Goal: Transaction & Acquisition: Obtain resource

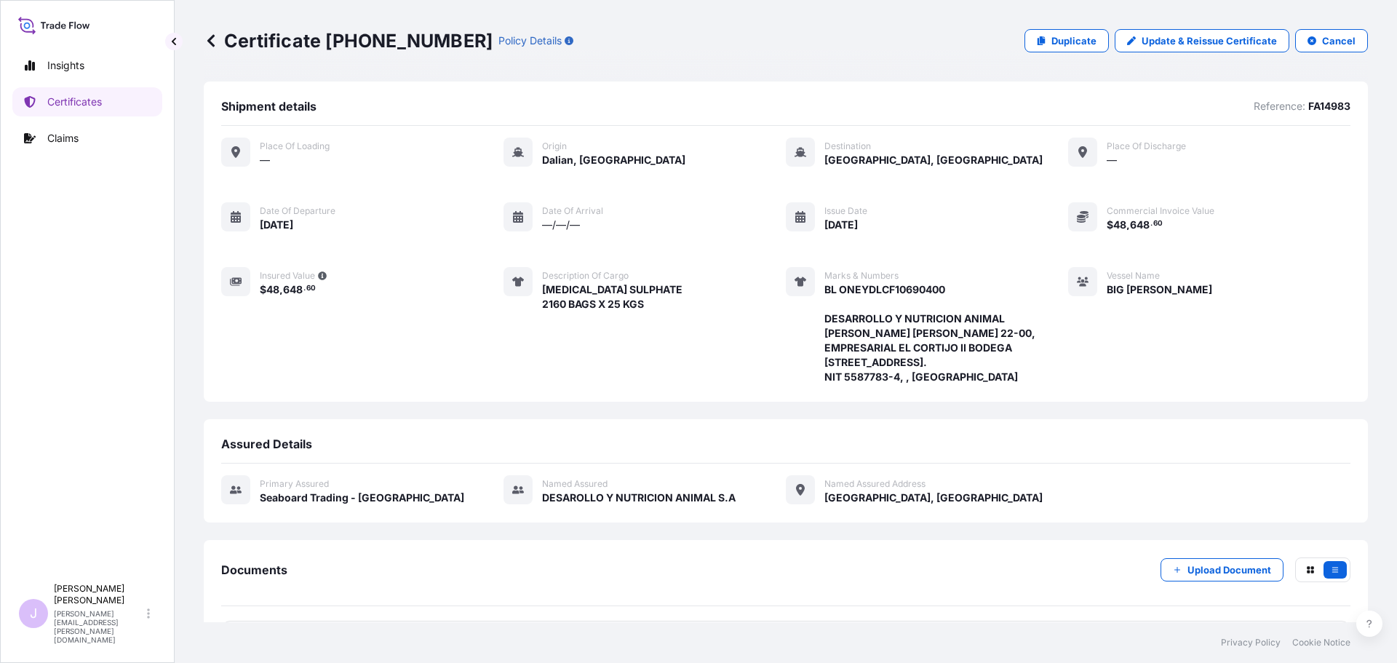
scroll to position [159, 0]
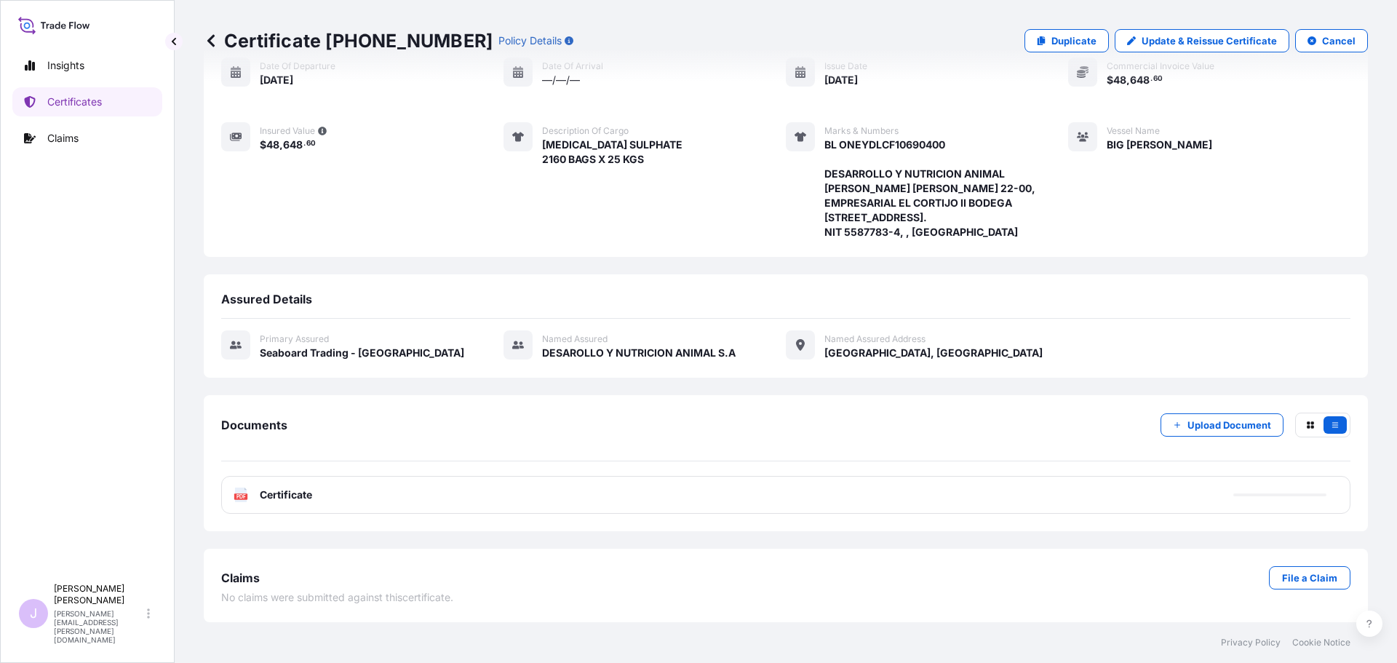
click at [120, 107] on link "Certificates" at bounding box center [87, 101] width 150 height 29
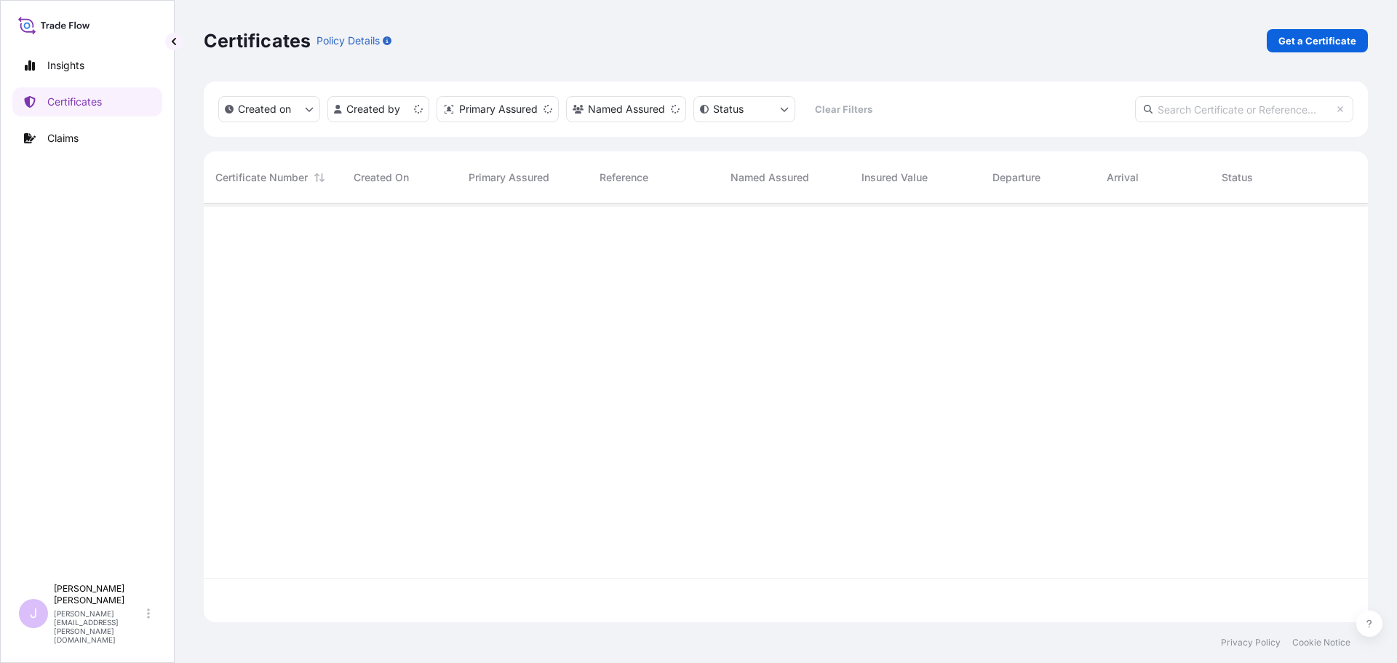
scroll to position [416, 1153]
click at [1299, 40] on p "Get a Certificate" at bounding box center [1318, 40] width 78 height 15
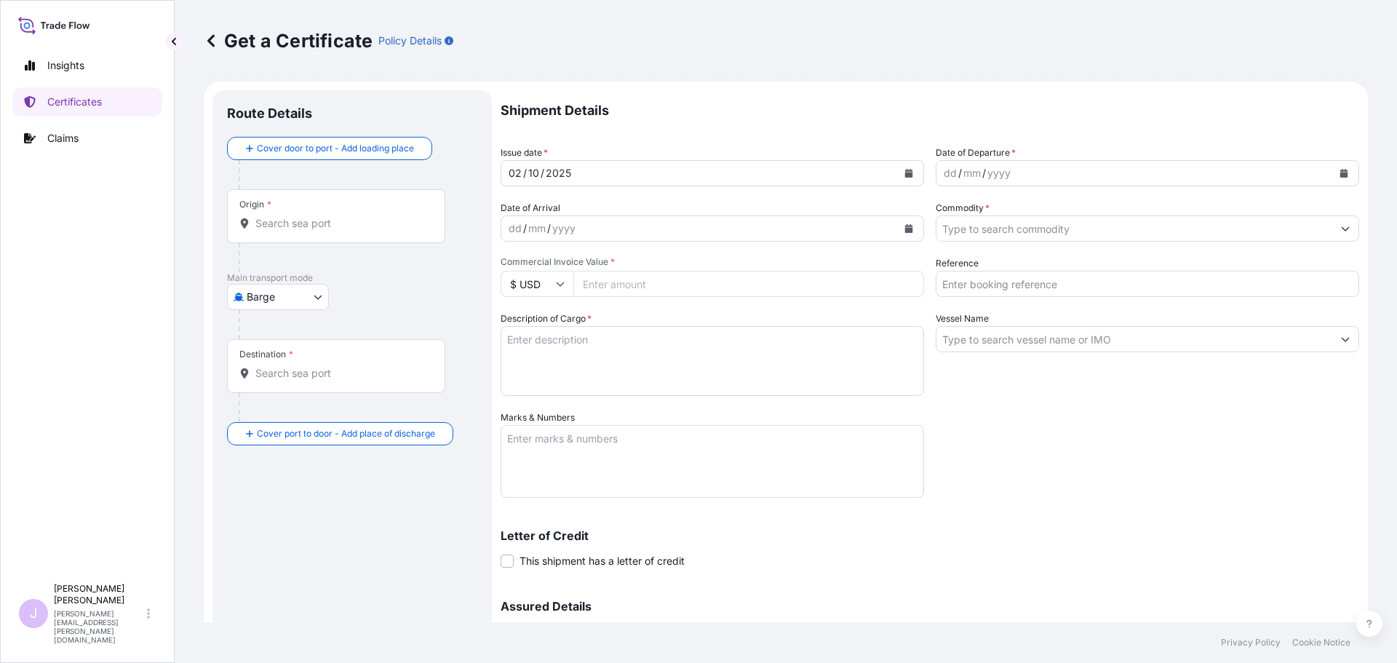
click at [293, 297] on body "Insights Certificates Claims J [PERSON_NAME] [PERSON_NAME][EMAIL_ADDRESS][PERSO…" at bounding box center [698, 331] width 1397 height 663
click at [254, 420] on div "Ocean Vessel" at bounding box center [279, 413] width 92 height 26
select select "Ocean Vessel"
click at [278, 237] on div "Origin *" at bounding box center [336, 222] width 218 height 54
click at [278, 237] on input "Origin *" at bounding box center [341, 229] width 172 height 15
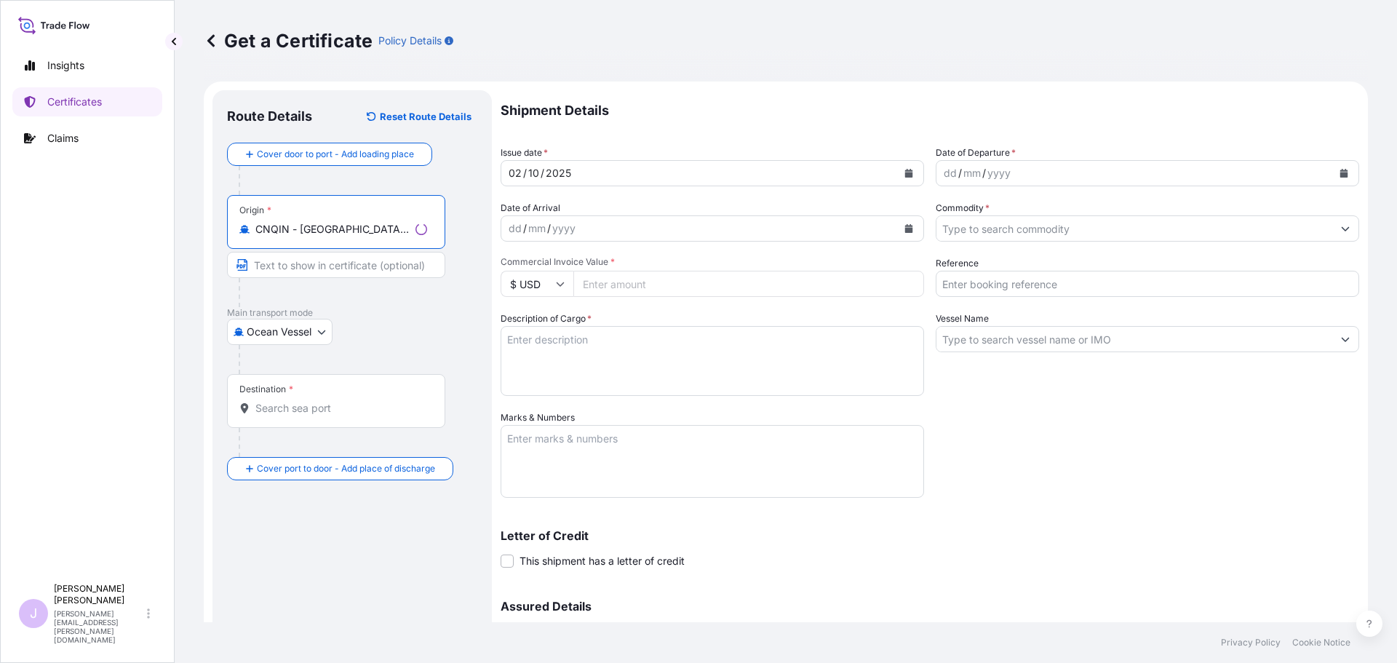
type input "CNQIN - [GEOGRAPHIC_DATA], [GEOGRAPHIC_DATA]"
click at [303, 414] on input "Destination *" at bounding box center [341, 408] width 172 height 15
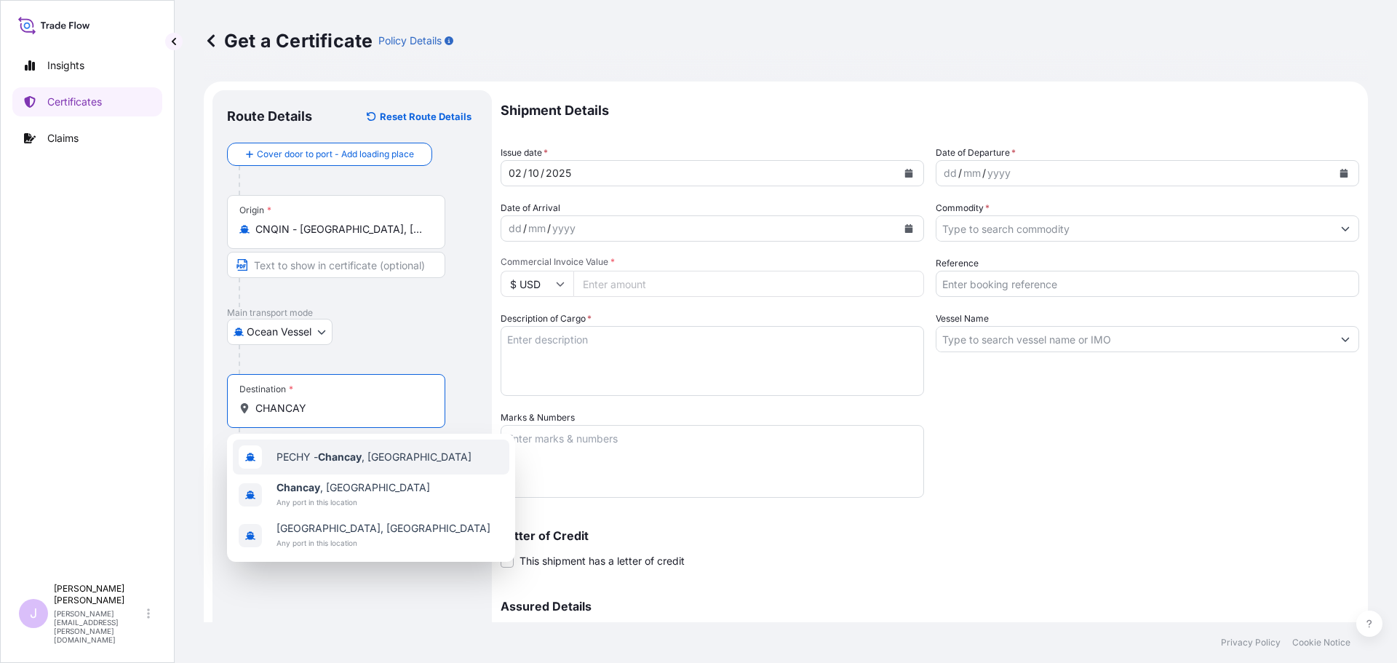
click at [307, 458] on span "PECHY - [GEOGRAPHIC_DATA] , [GEOGRAPHIC_DATA]" at bounding box center [374, 457] width 195 height 15
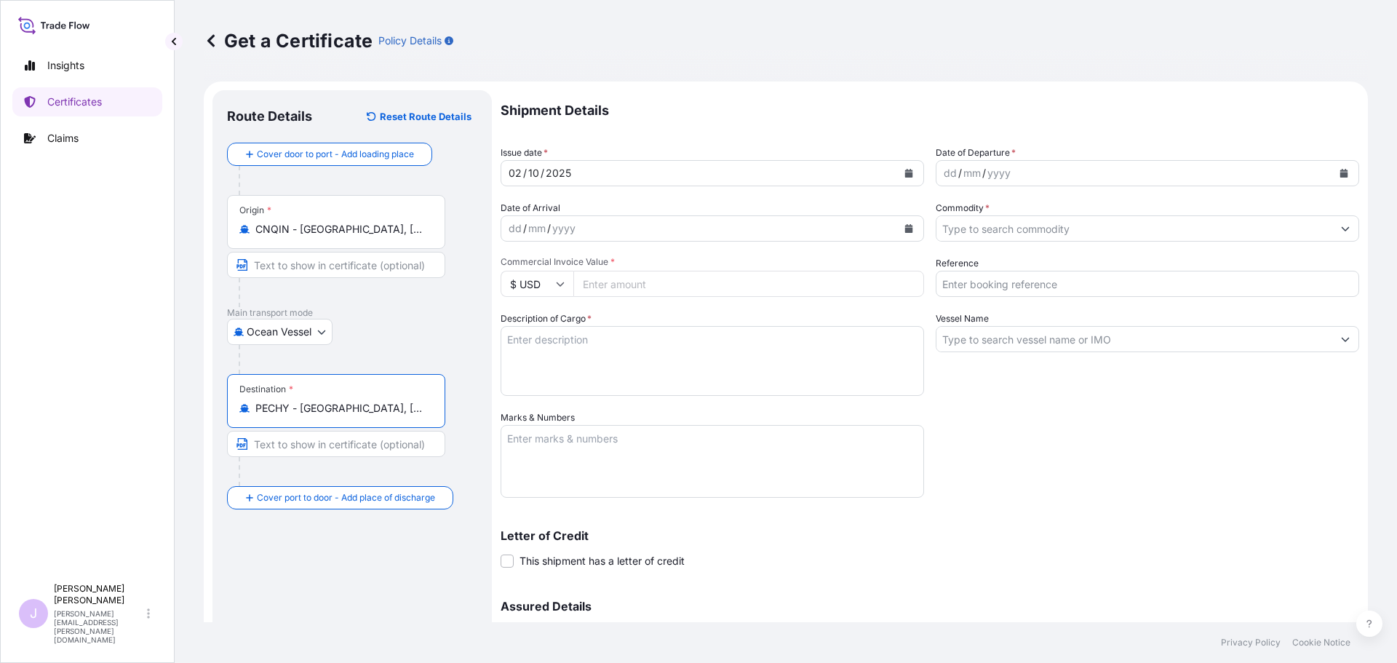
type input "PECHY - [GEOGRAPHIC_DATA], [GEOGRAPHIC_DATA]"
click at [1340, 175] on button "Calendar" at bounding box center [1343, 173] width 23 height 23
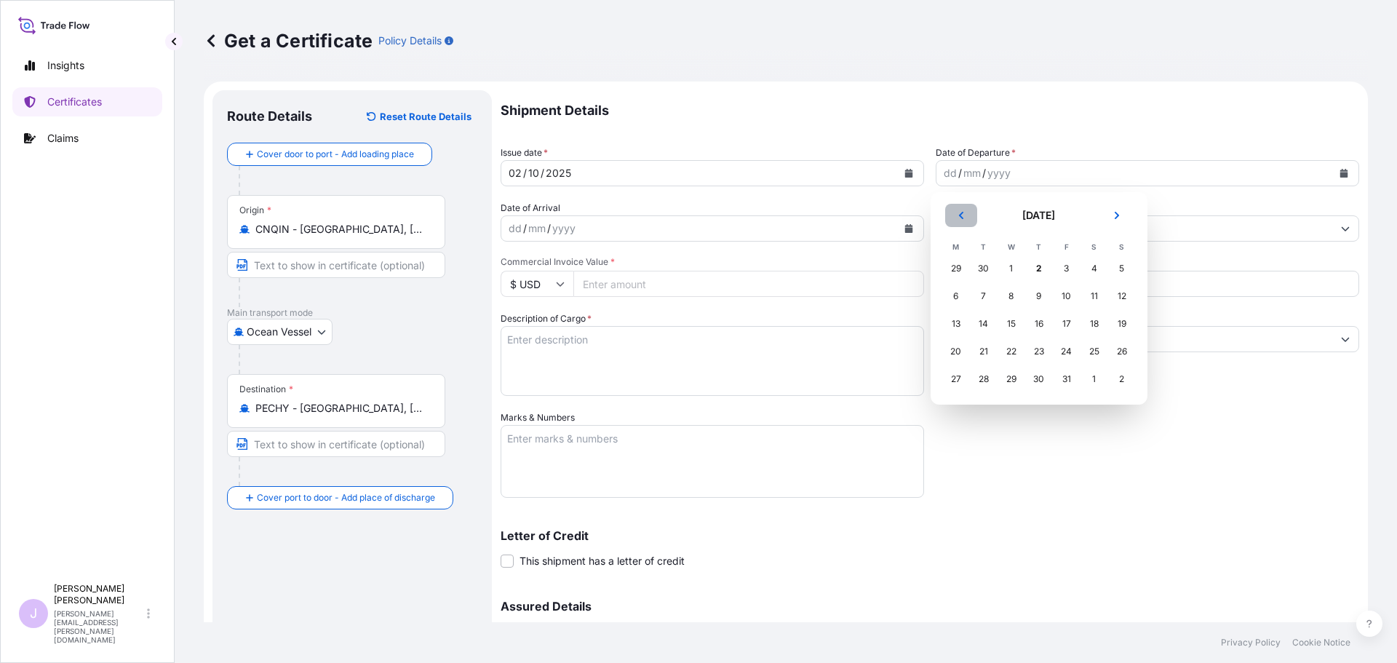
click at [971, 224] on button "Previous" at bounding box center [961, 215] width 32 height 23
click at [1013, 303] on div "10" at bounding box center [1011, 296] width 26 height 26
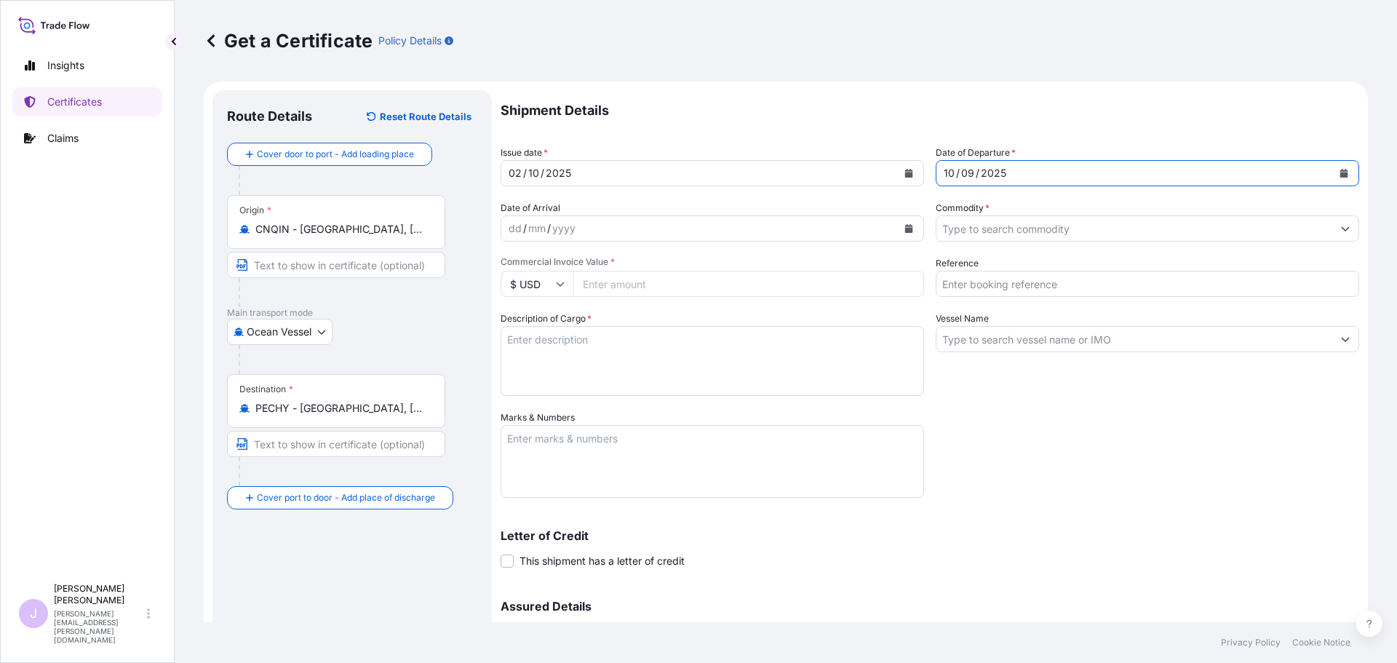
click at [990, 237] on input "Commodity *" at bounding box center [1135, 228] width 396 height 26
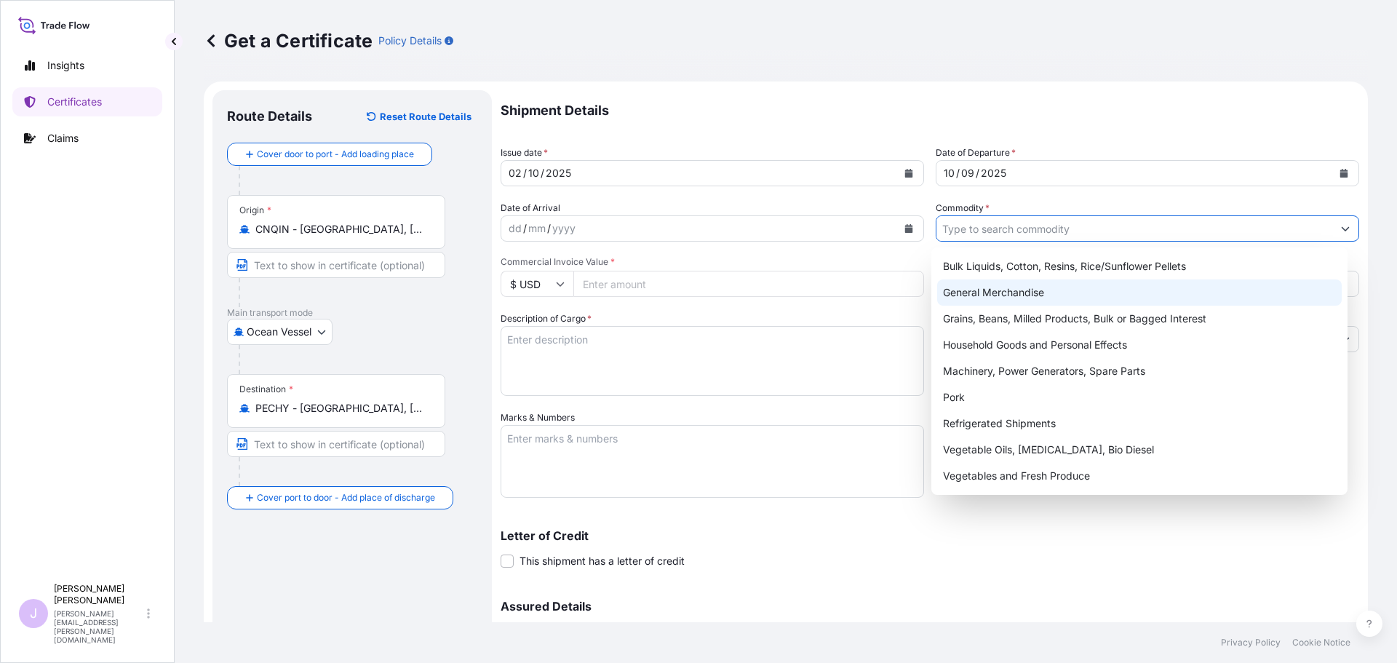
click at [986, 288] on div "General Merchandise" at bounding box center [1139, 292] width 405 height 26
type input "General Merchandise"
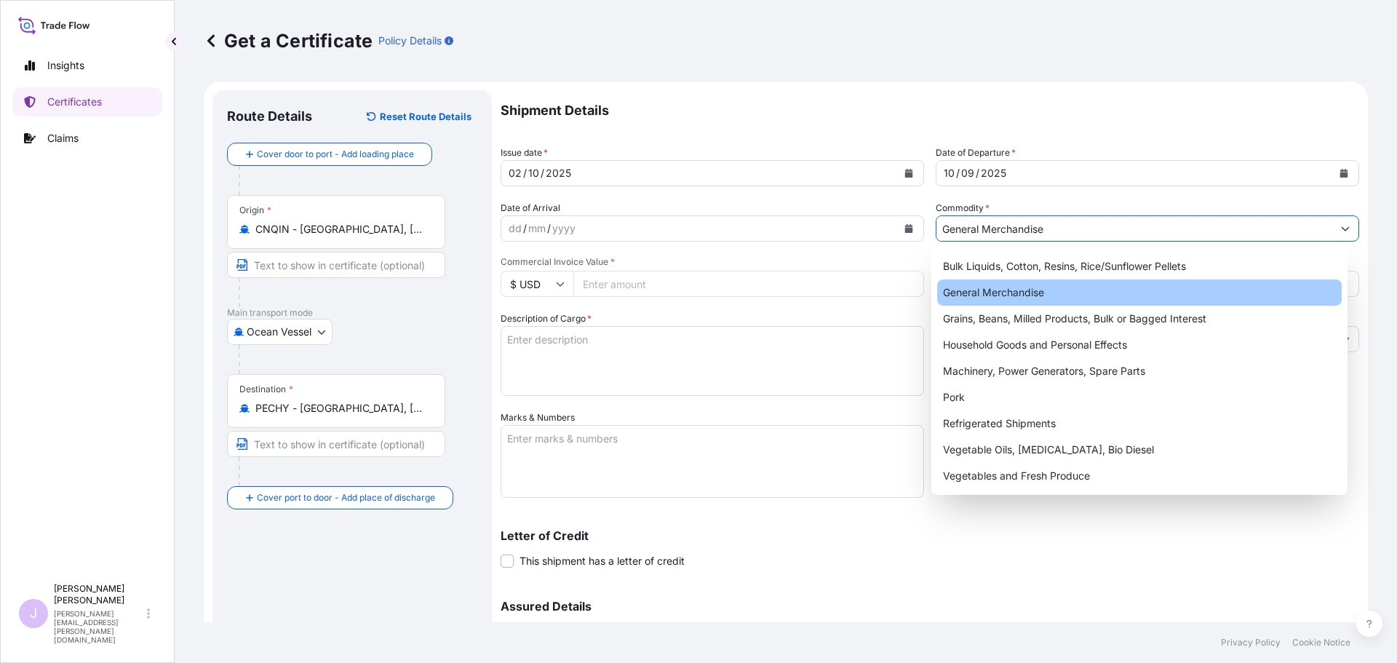
click at [986, 288] on input "Reference" at bounding box center [1148, 284] width 424 height 26
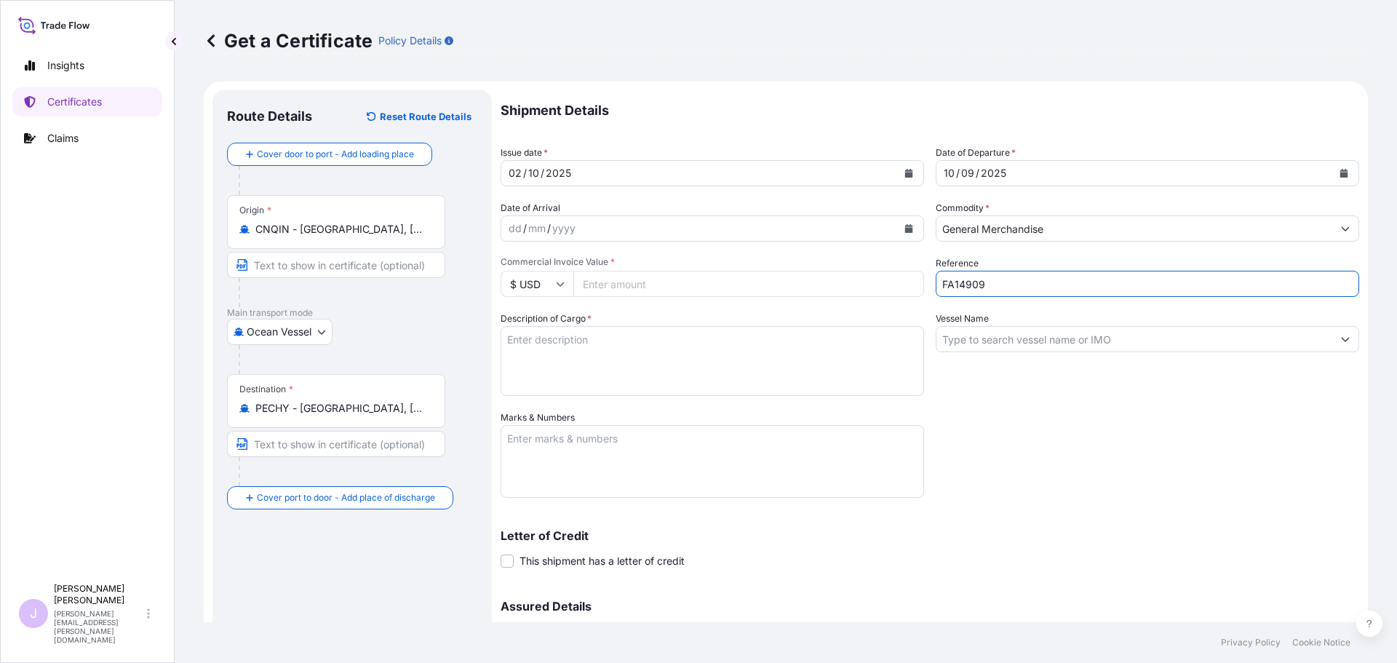
type input "FA14909"
click at [978, 346] on input "Vessel Name" at bounding box center [1135, 339] width 396 height 26
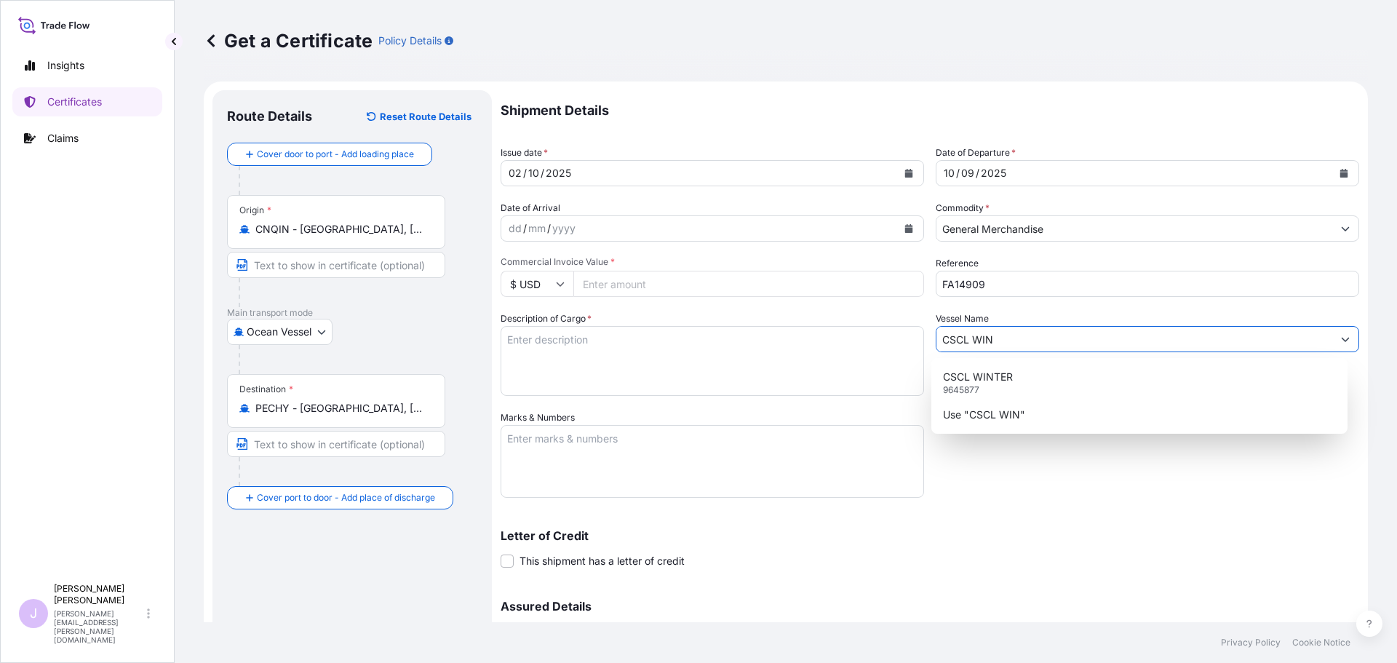
click at [1001, 378] on p "CSCL WINTER" at bounding box center [978, 377] width 70 height 15
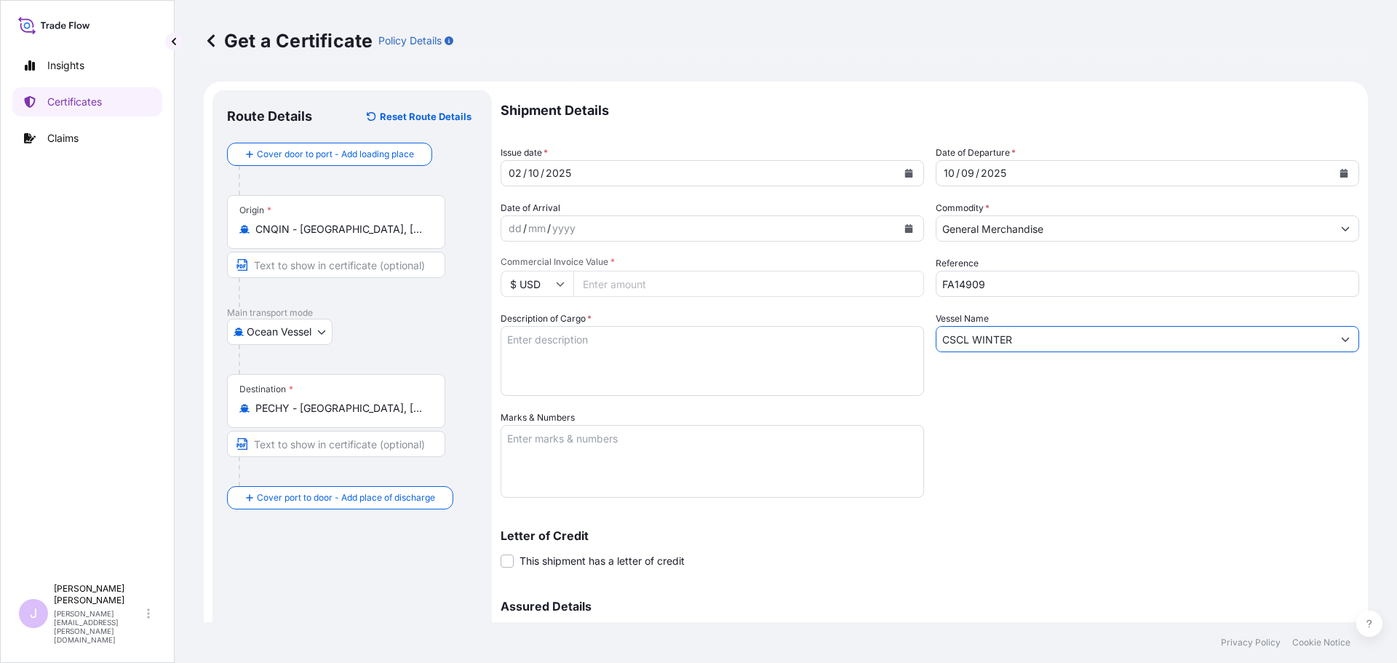
type input "CSCL WINTER"
click at [607, 359] on textarea "Description of Cargo *" at bounding box center [713, 361] width 424 height 70
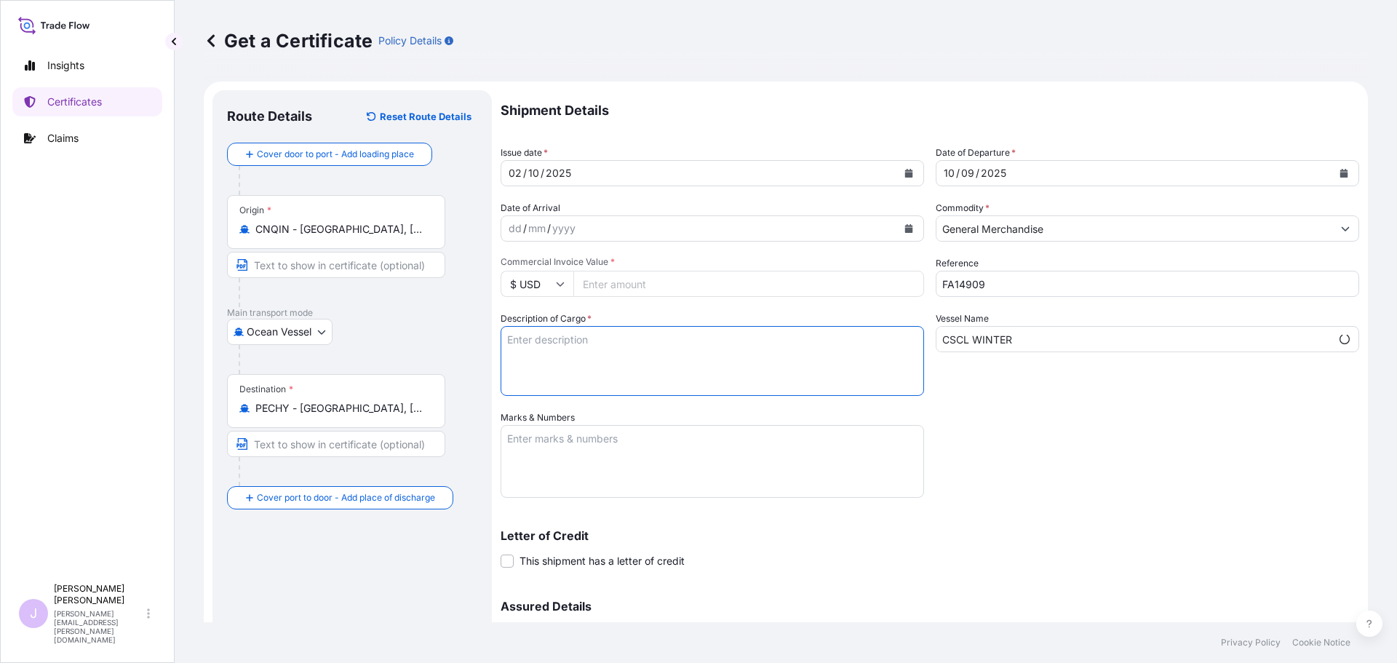
click at [560, 445] on textarea "Marks & Numbers" at bounding box center [713, 461] width 424 height 73
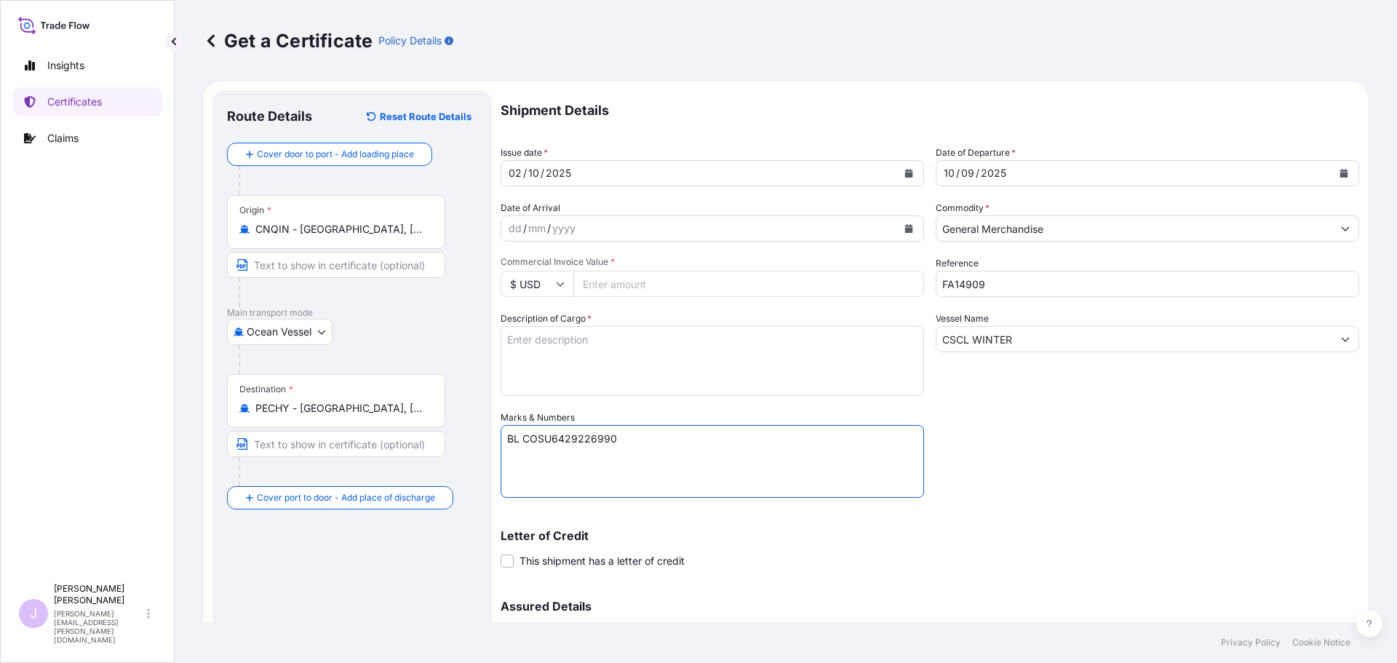
paste textarea "Seaboard Overseas [GEOGRAPHIC_DATA] S.A. Av. [PERSON_NAME][STREET_ADDRESS][PERS…"
type textarea "BL COSU6429226990 Seaboard Overseas Peru S.A. Av. [PERSON_NAME][STREET_ADDRESS]…"
click at [562, 344] on textarea "Description of Cargo *" at bounding box center [713, 361] width 424 height 70
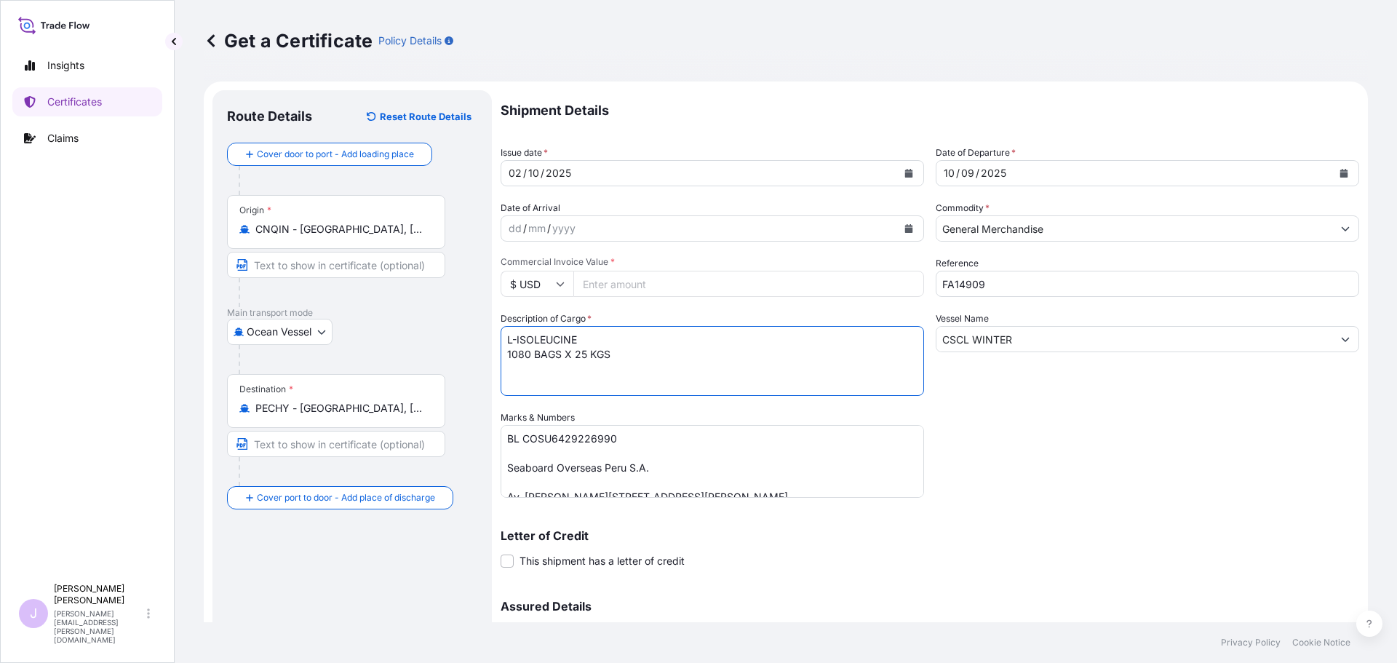
type textarea "L-ISOLEUCINE 1080 BAGS X 25 KGS"
click at [647, 293] on input "Commercial Invoice Value *" at bounding box center [748, 284] width 351 height 26
type input "92159"
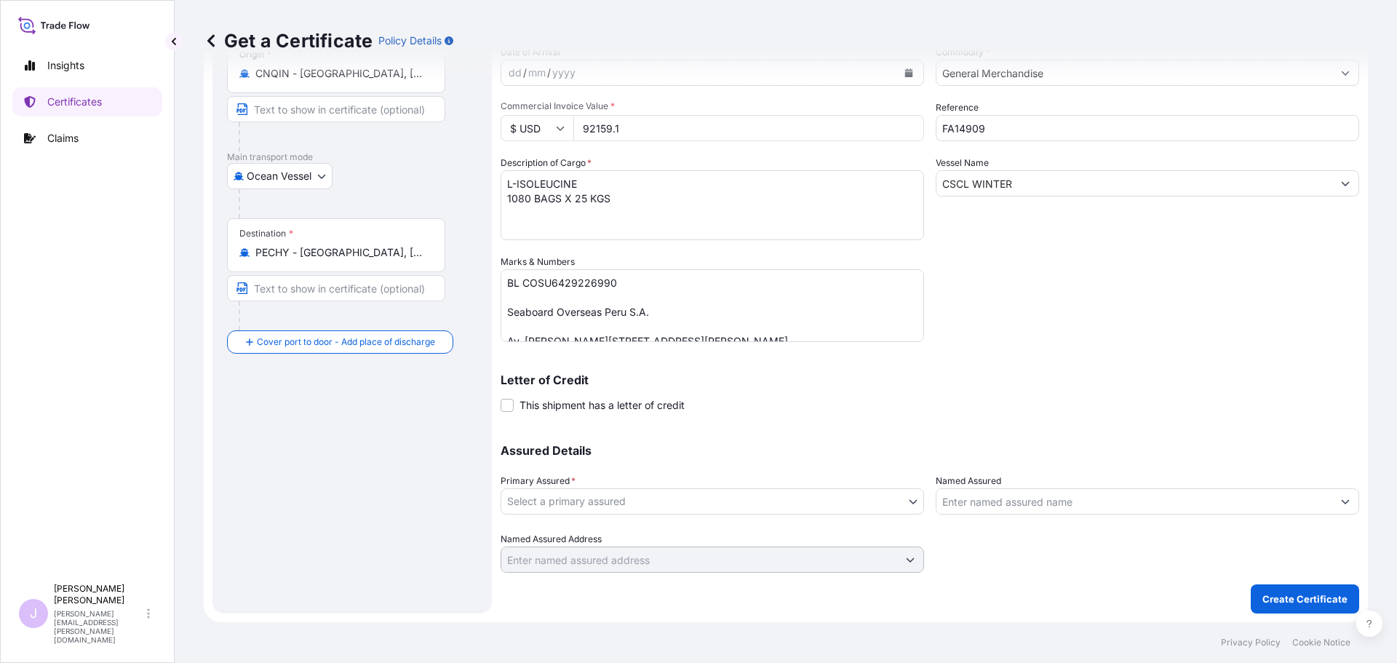
type input "92159.1"
click at [843, 509] on body "Insights Certificates Claims J [PERSON_NAME] [PERSON_NAME][EMAIL_ADDRESS][PERSO…" at bounding box center [698, 331] width 1397 height 663
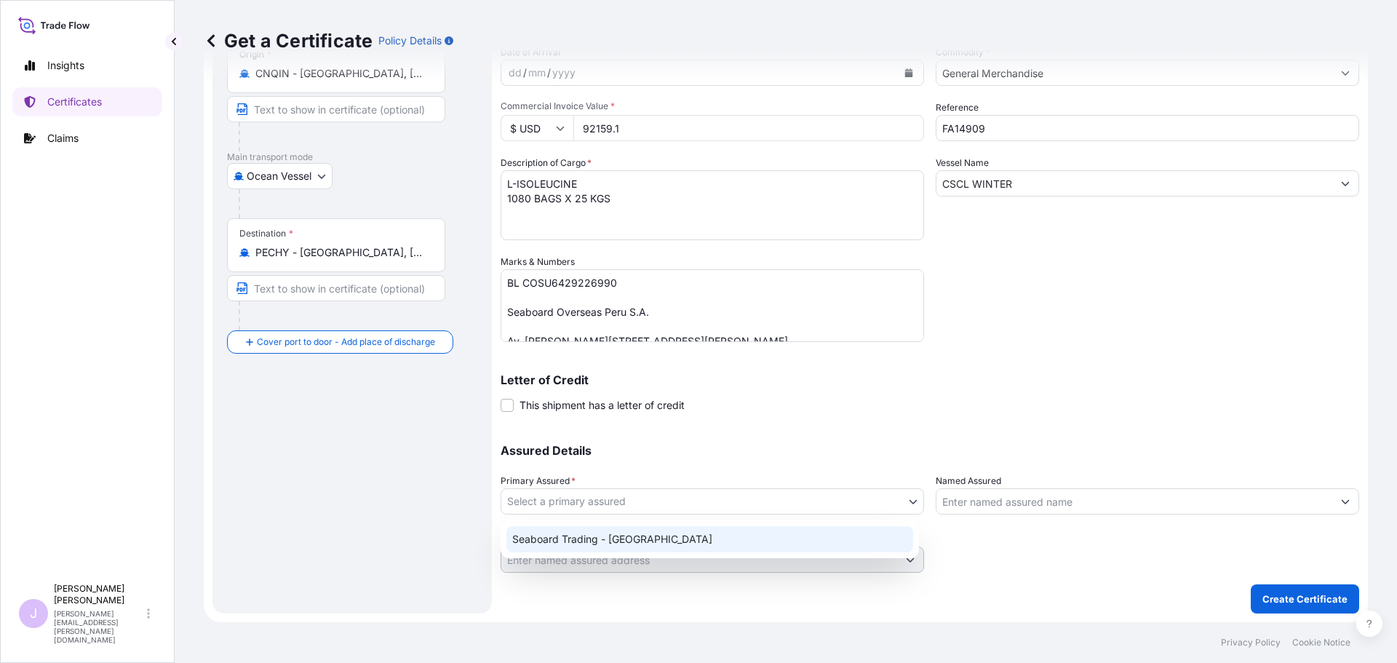
click at [787, 533] on div "Seaboard Trading - [GEOGRAPHIC_DATA]" at bounding box center [710, 539] width 407 height 26
select select "31639"
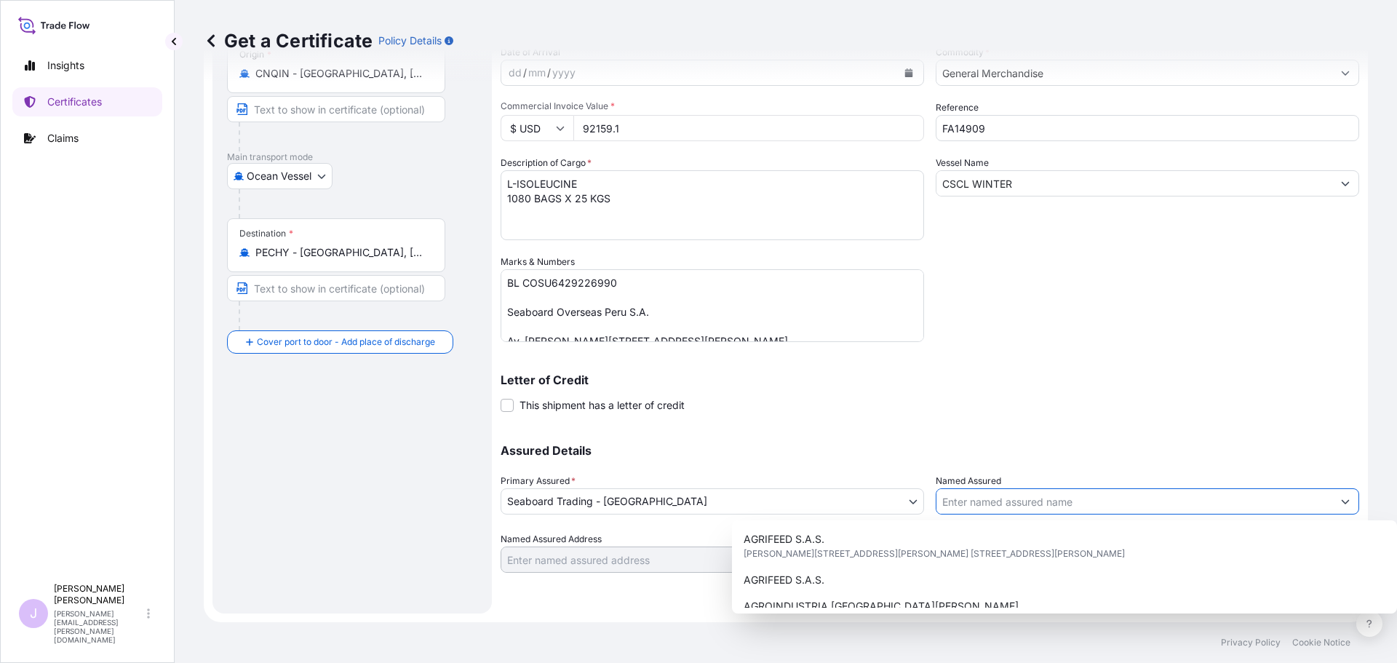
click at [1043, 504] on input "Named Assured" at bounding box center [1135, 501] width 396 height 26
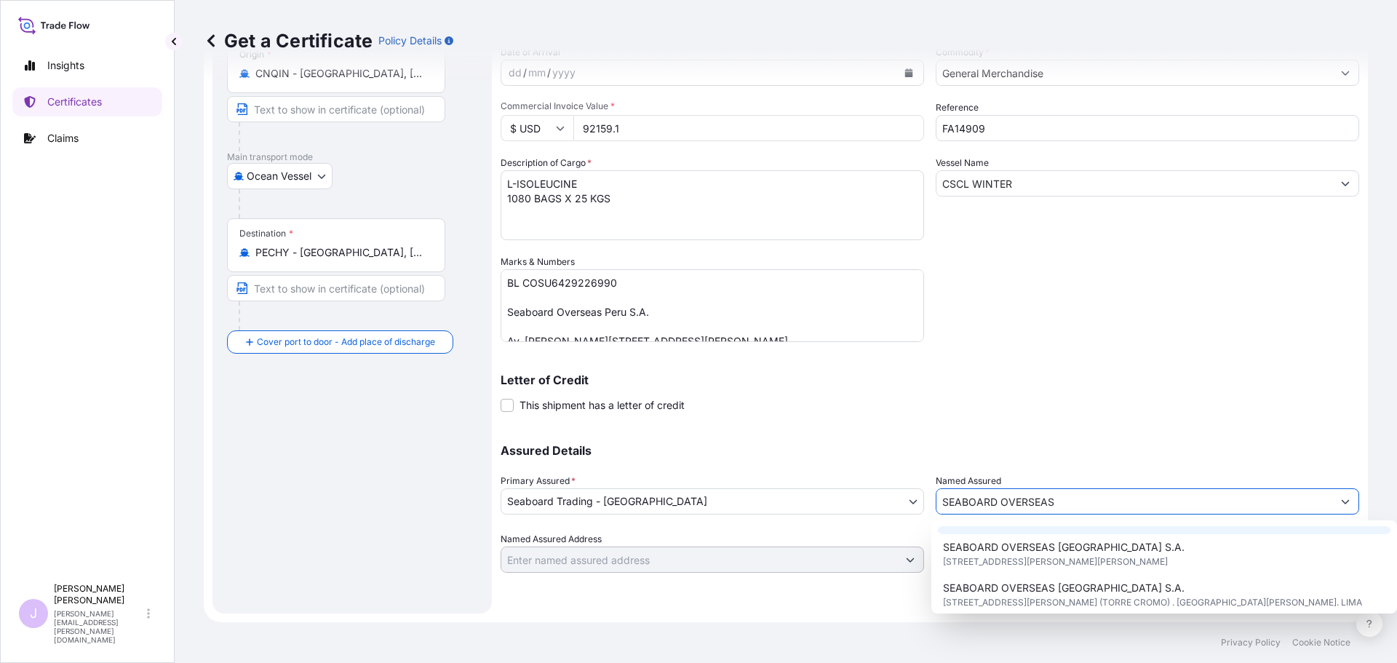
scroll to position [218, 0]
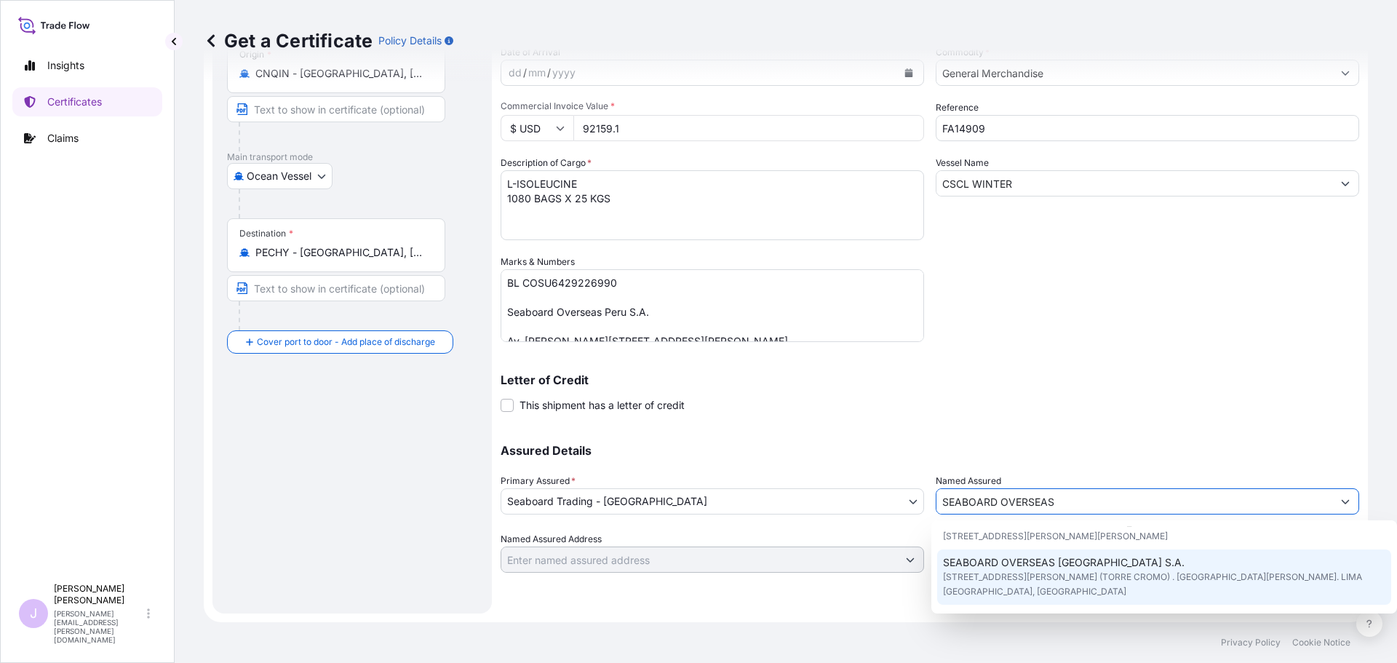
click at [1062, 572] on span "[STREET_ADDRESS][PERSON_NAME] (TORRE CROMO) . [GEOGRAPHIC_DATA][PERSON_NAME]. L…" at bounding box center [1164, 584] width 443 height 29
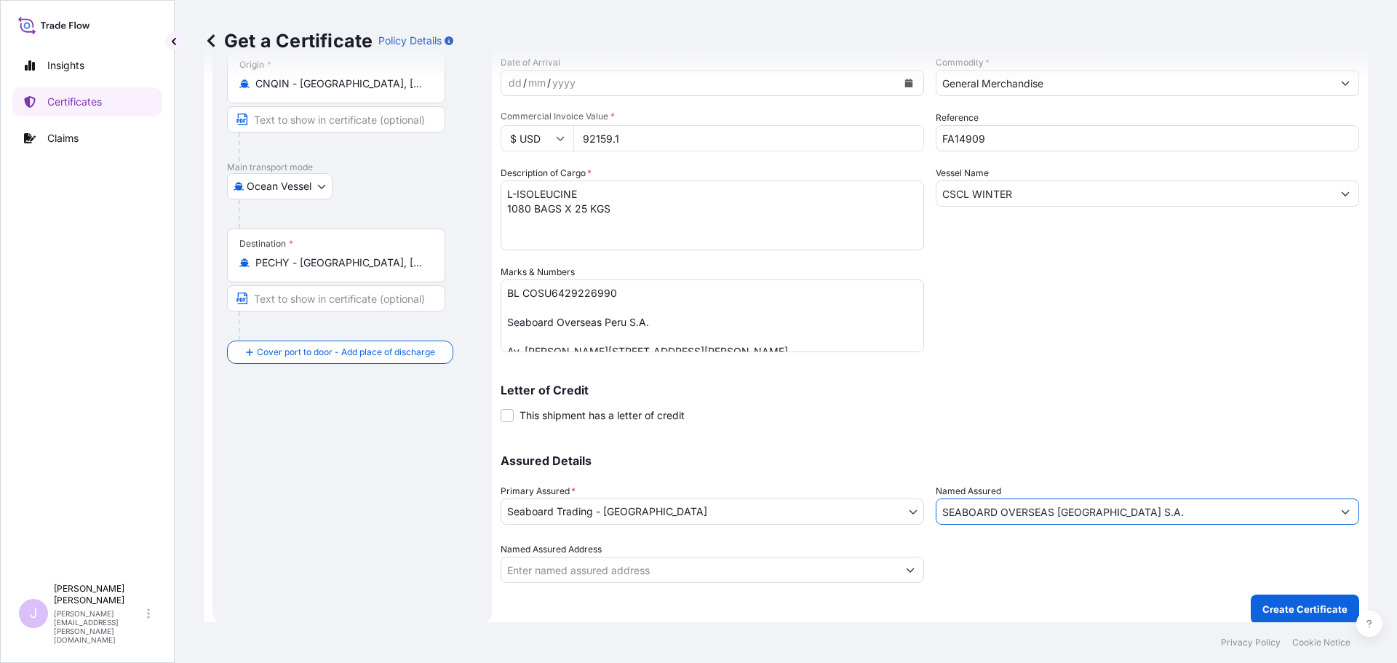
scroll to position [156, 0]
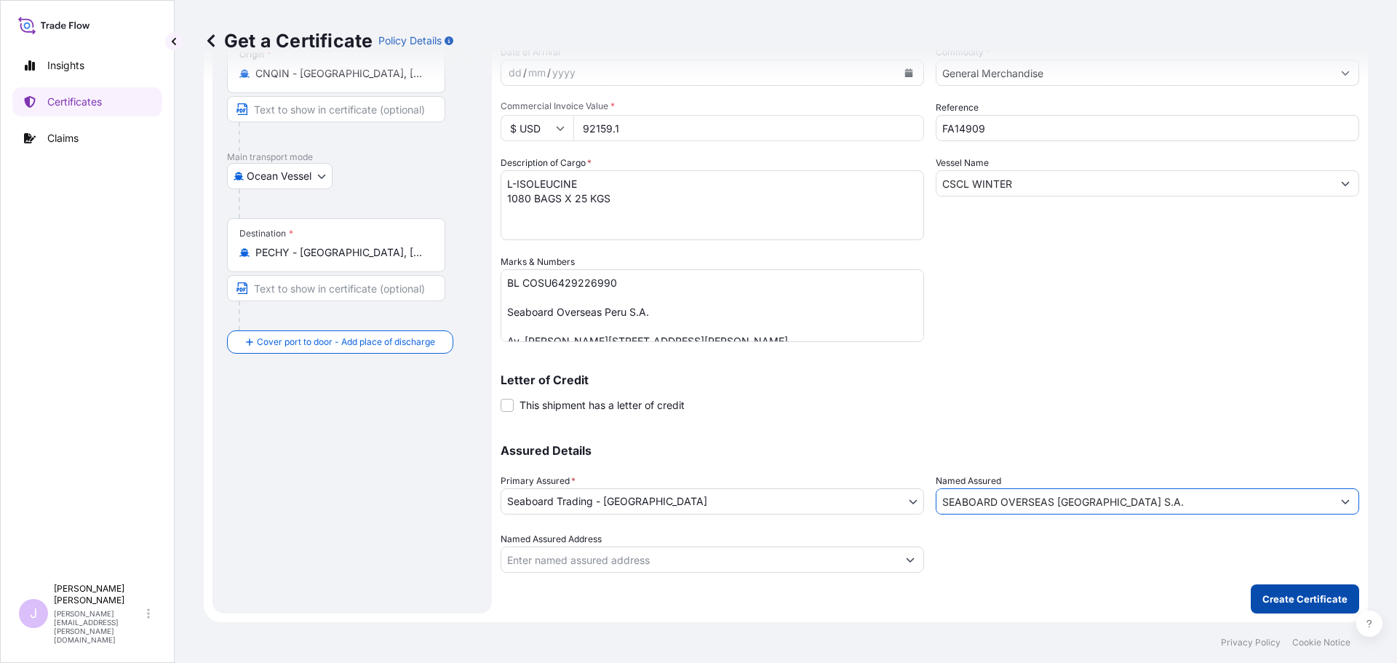
type input "SEABOARD OVERSEAS [GEOGRAPHIC_DATA] S.A."
click at [1303, 593] on p "Create Certificate" at bounding box center [1305, 599] width 85 height 15
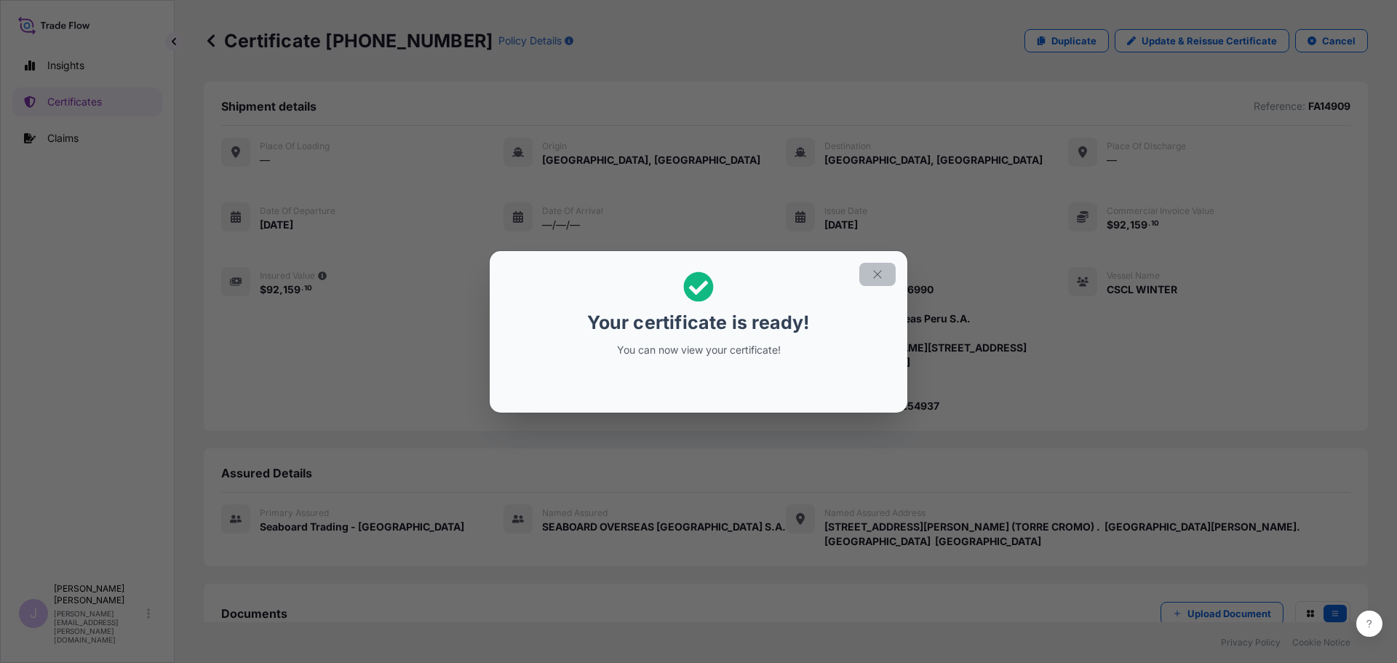
click at [876, 276] on icon "button" at bounding box center [877, 274] width 8 height 8
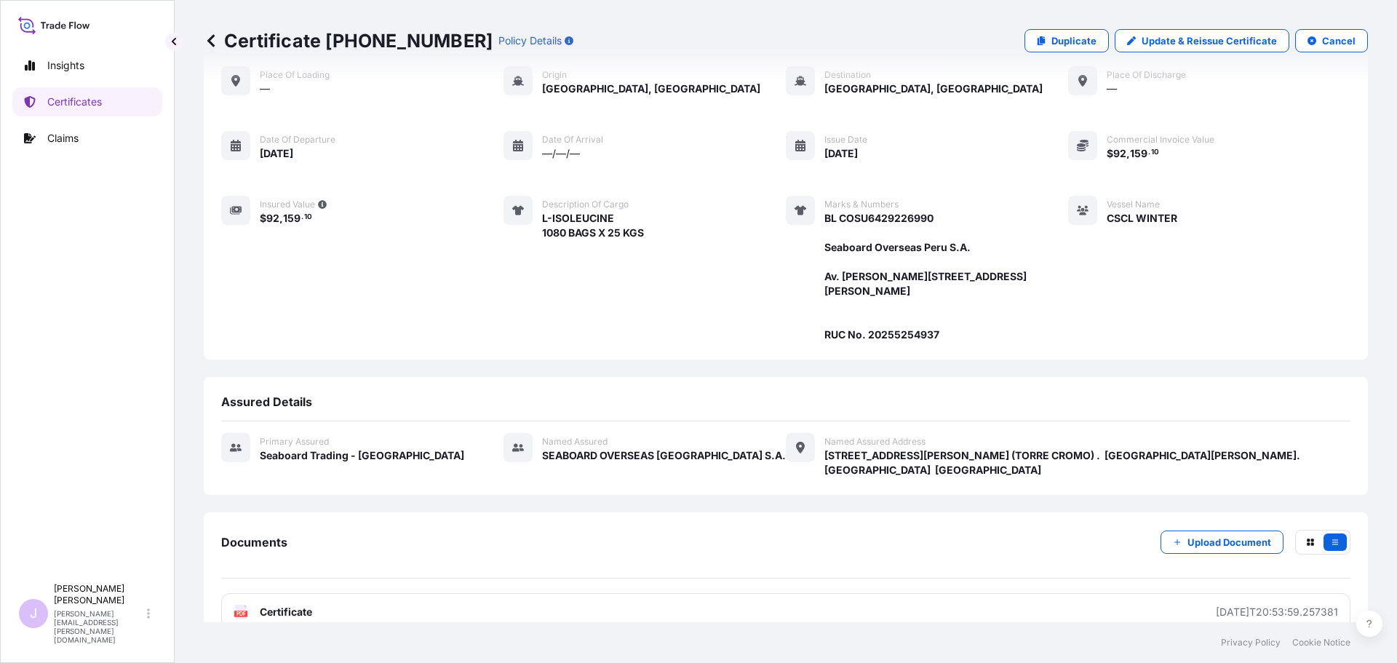
scroll to position [203, 0]
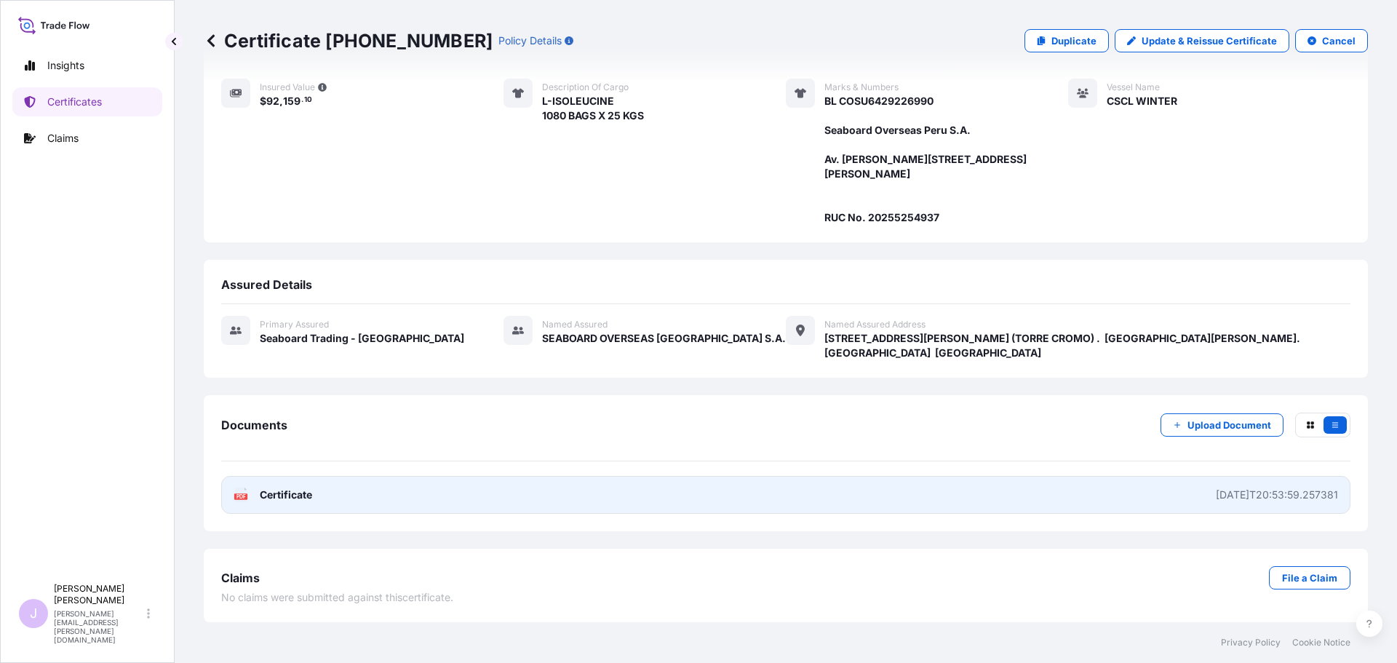
click at [541, 496] on link "PDF Certificate [DATE]T20:53:59.257381" at bounding box center [785, 495] width 1129 height 38
